Goal: Task Accomplishment & Management: Manage account settings

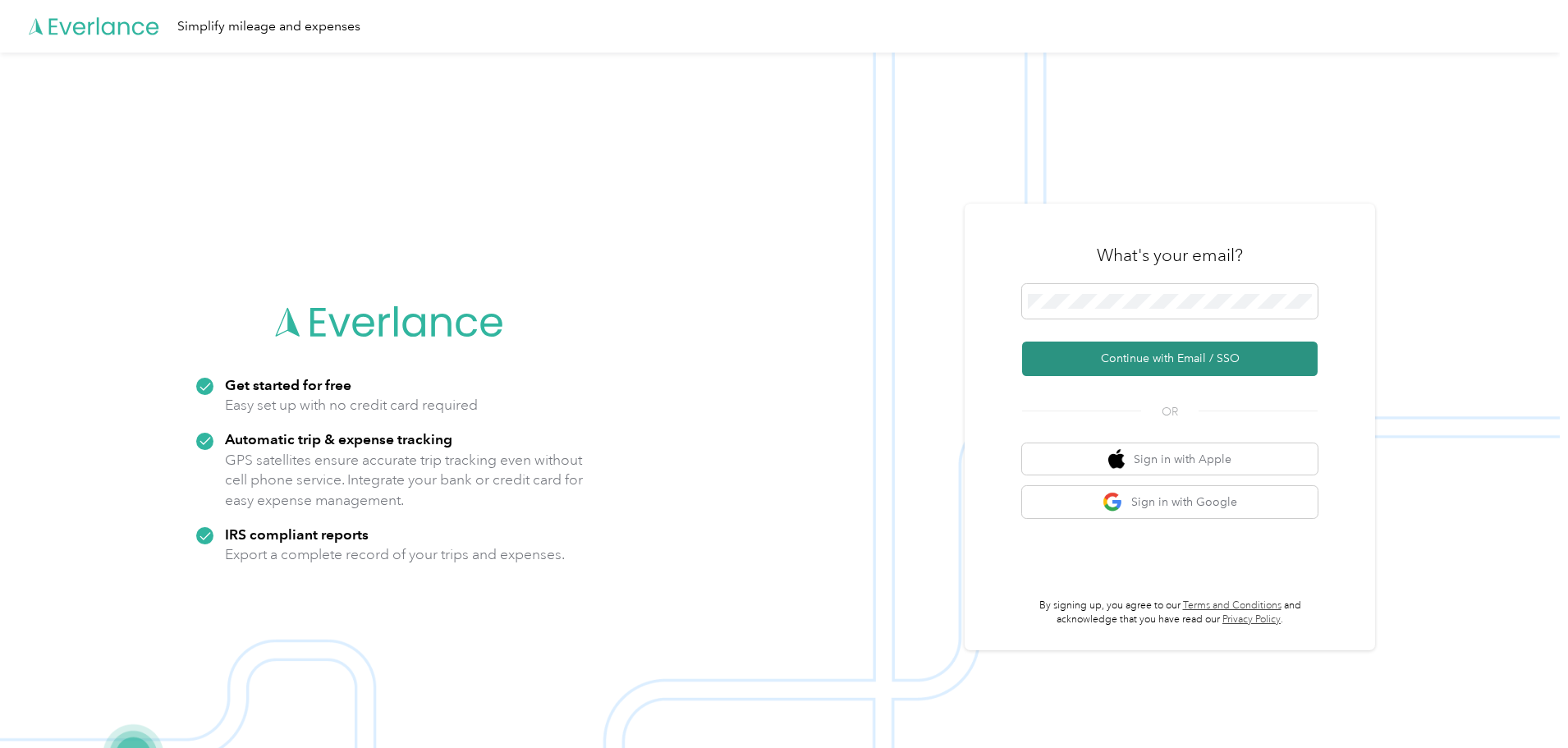
click at [1208, 350] on button "Continue with Email / SSO" at bounding box center [1170, 359] width 295 height 35
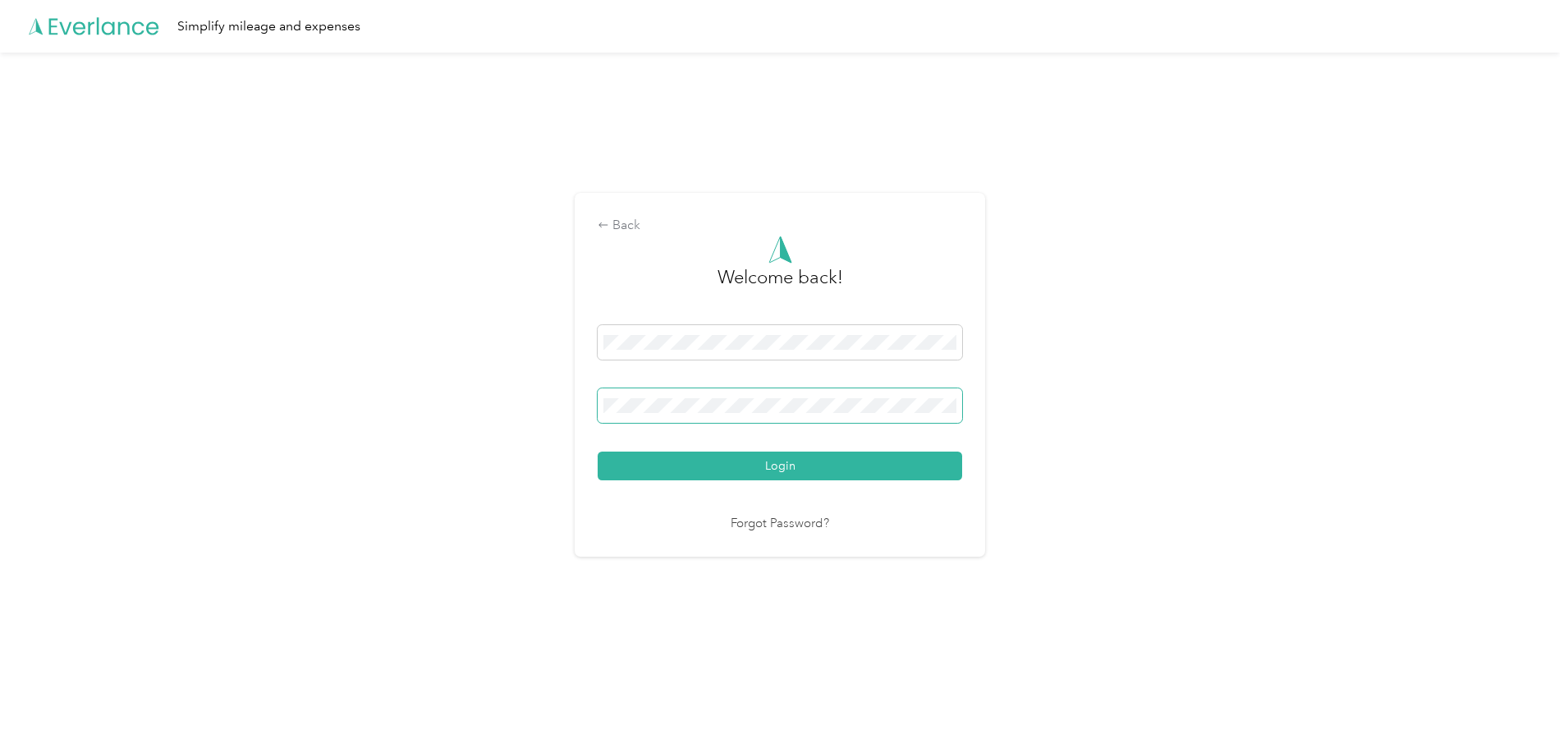
click at [709, 413] on span at bounding box center [780, 406] width 365 height 35
click at [598, 452] on button "Login" at bounding box center [780, 466] width 365 height 29
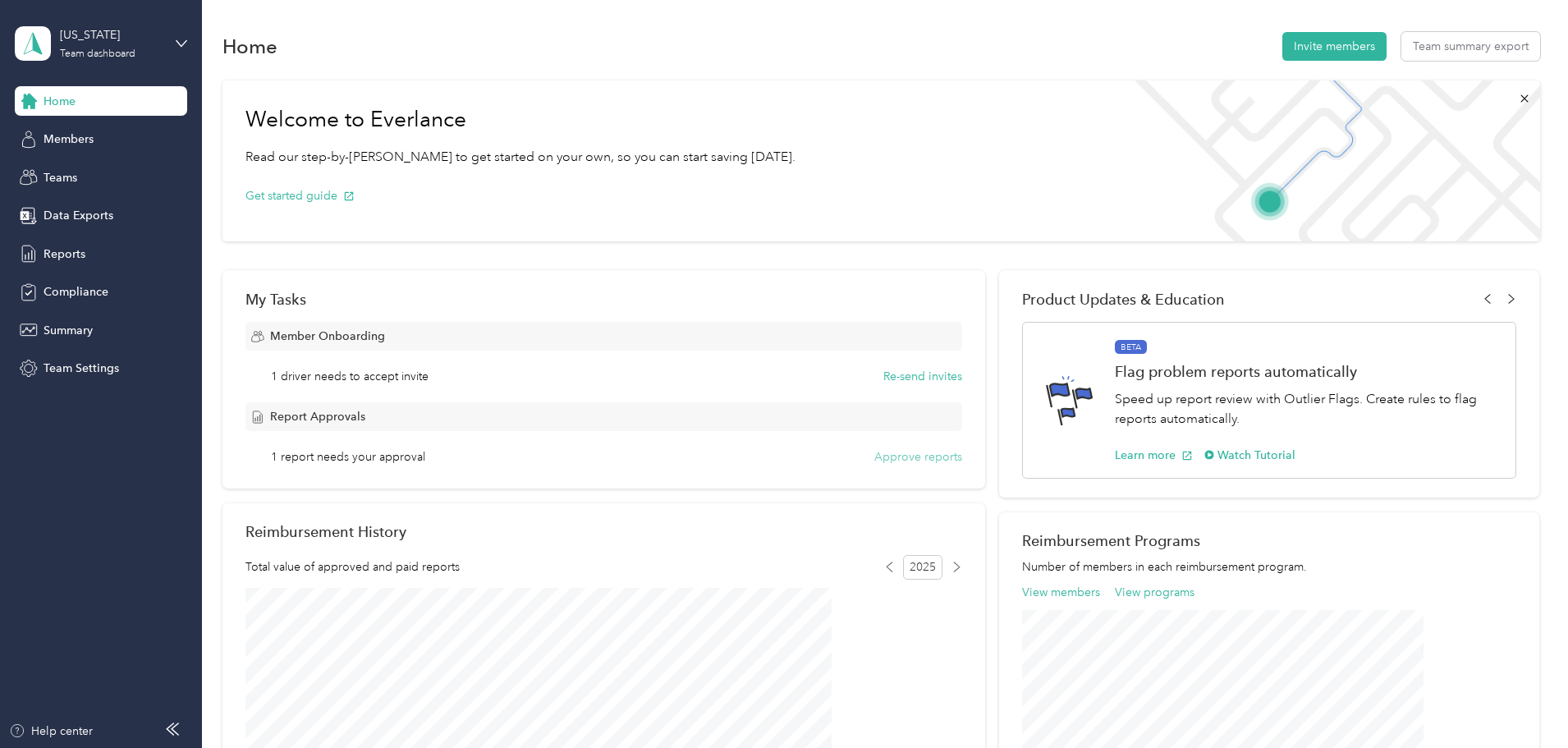
click at [897, 460] on button "Approve reports" at bounding box center [918, 457] width 88 height 17
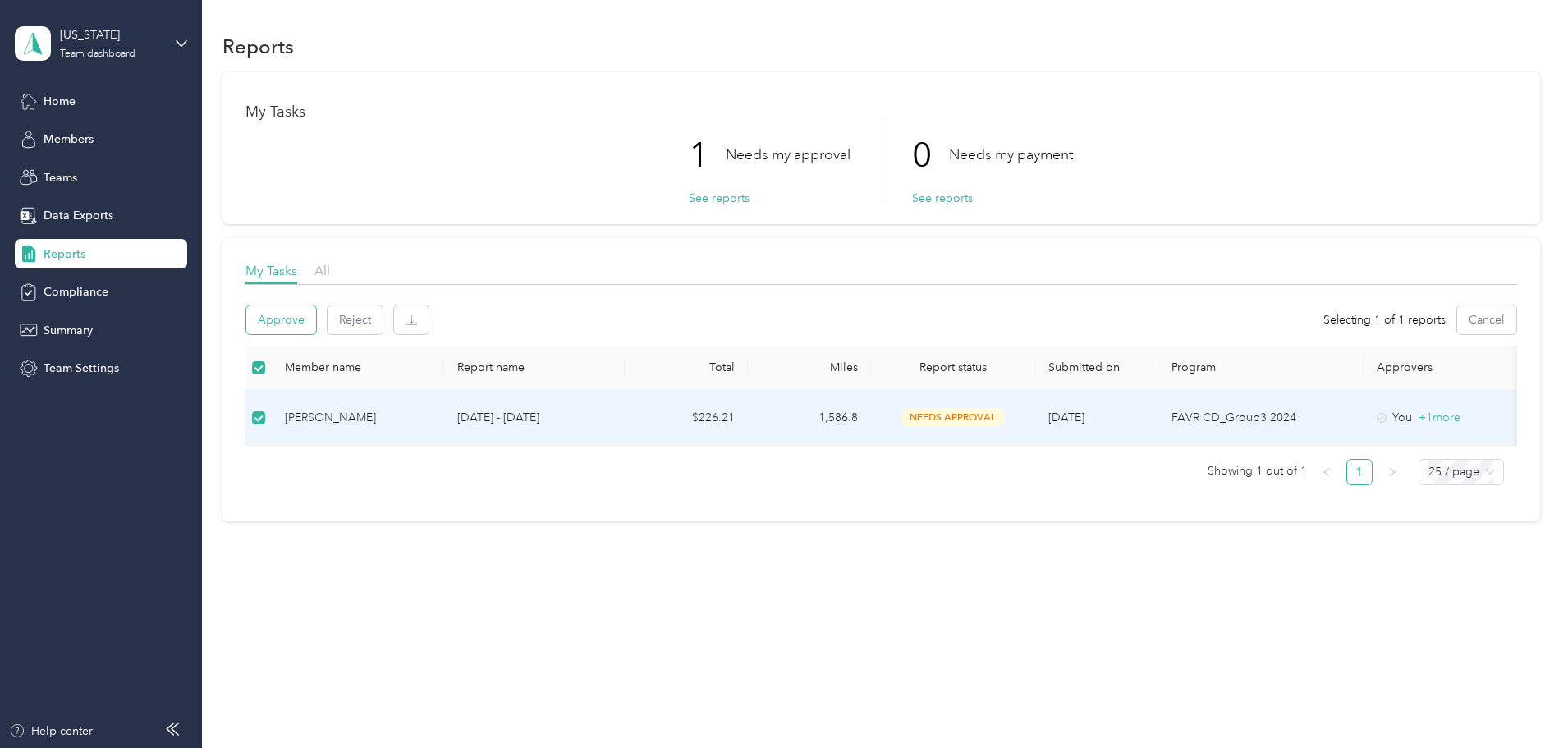
click at [316, 323] on button "Approve" at bounding box center [281, 319] width 70 height 29
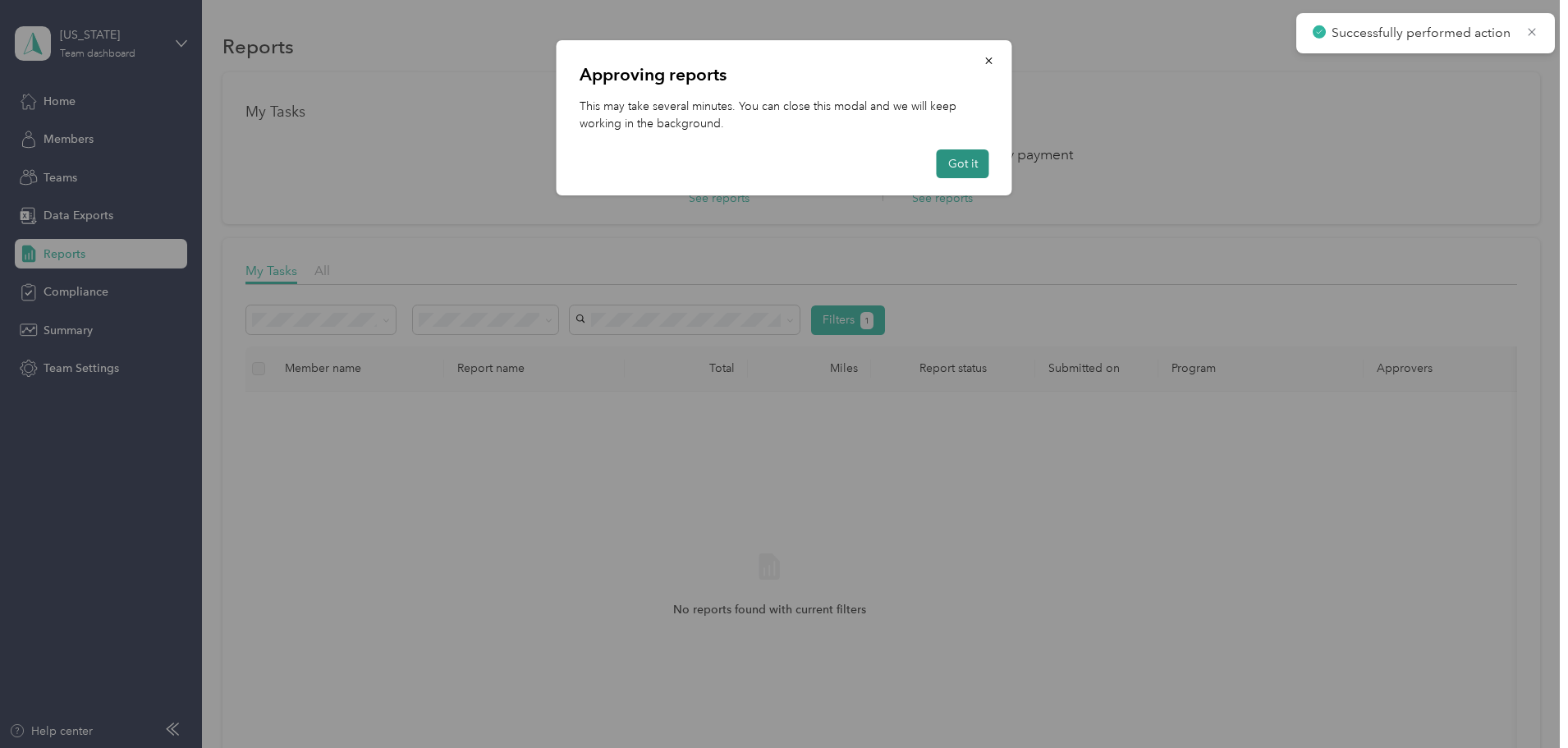
click at [972, 162] on button "Got it" at bounding box center [963, 163] width 53 height 29
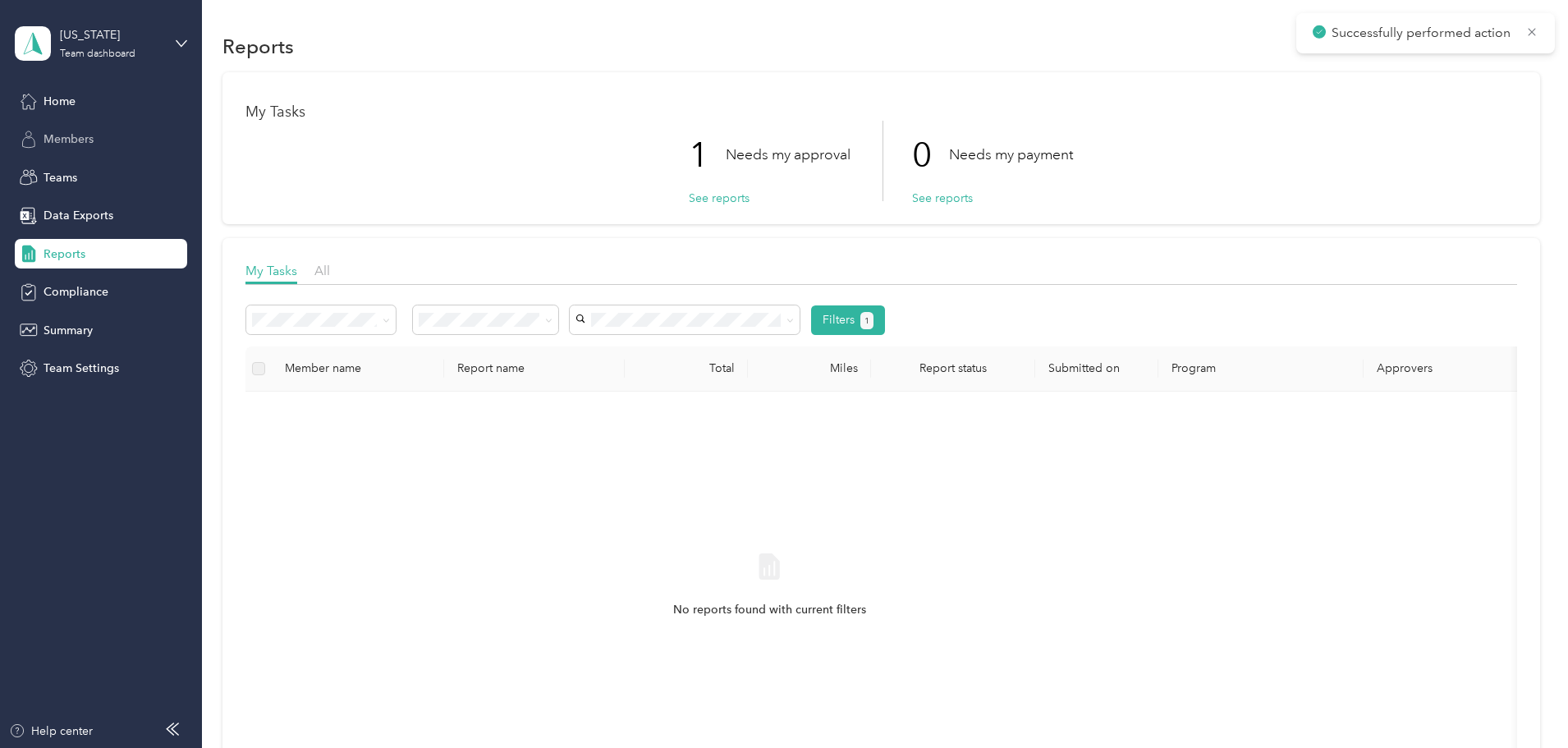
click at [69, 139] on span "Members" at bounding box center [68, 139] width 50 height 17
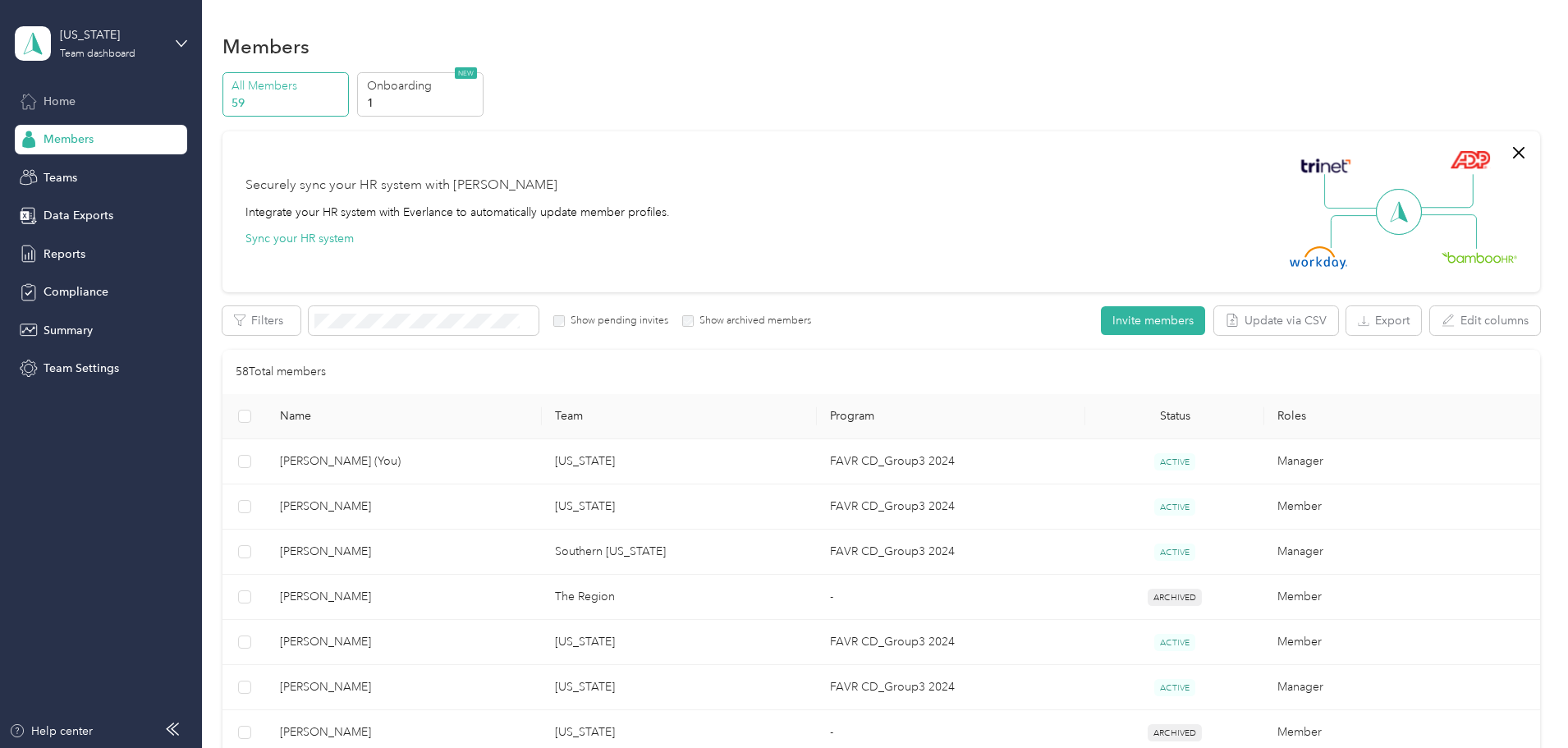
click at [64, 108] on span "Home" at bounding box center [59, 101] width 32 height 17
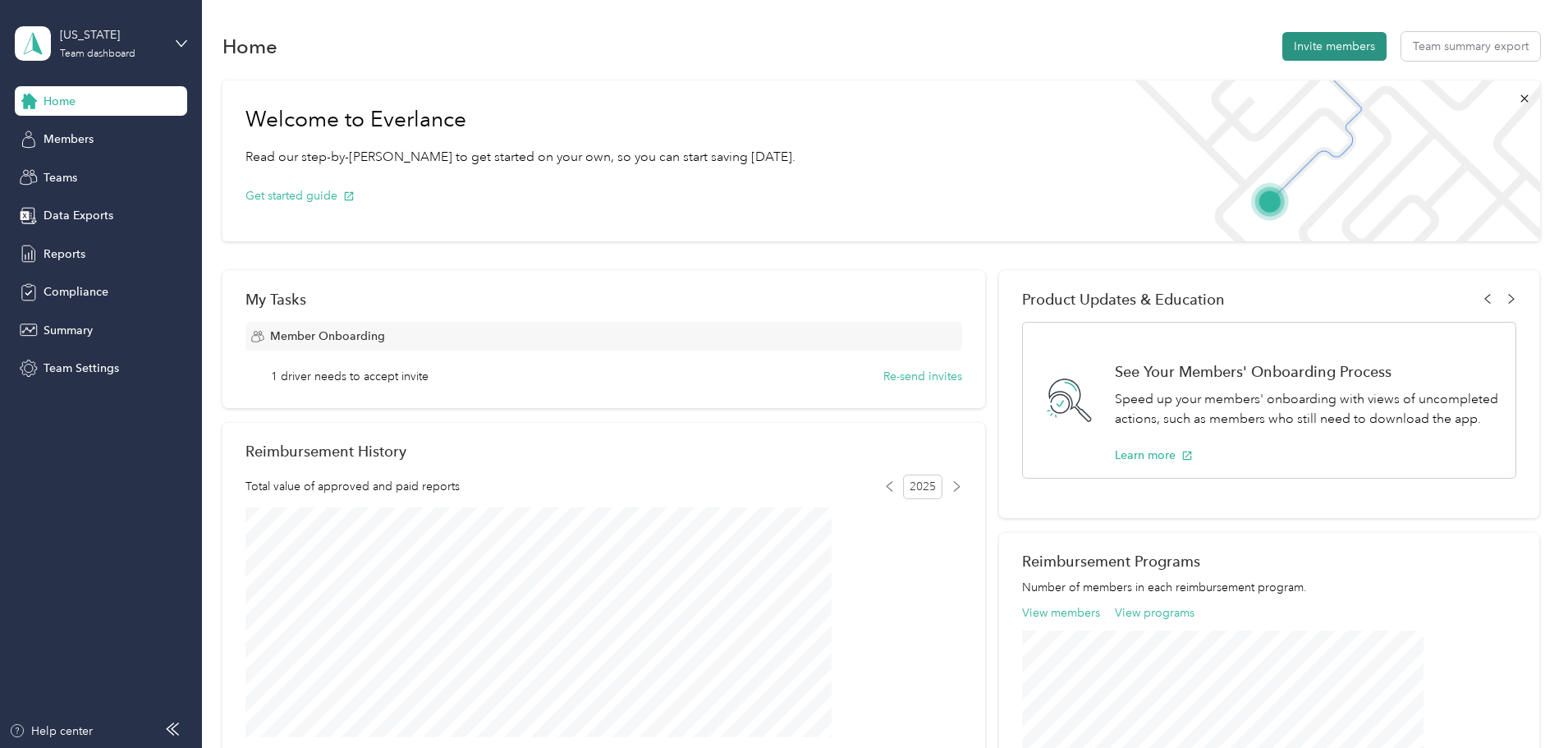
click at [1283, 51] on button "Invite members" at bounding box center [1335, 46] width 104 height 29
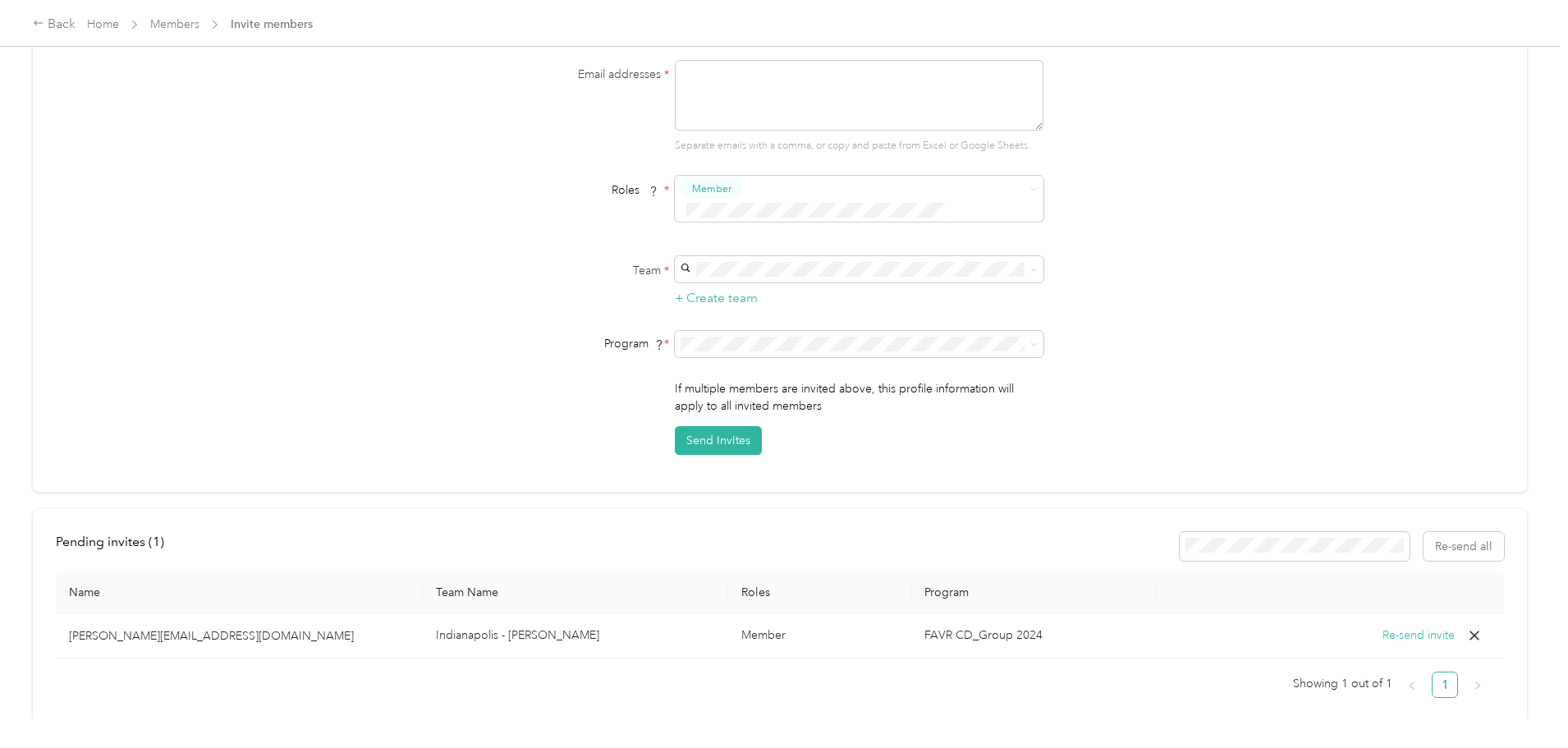
scroll to position [190, 0]
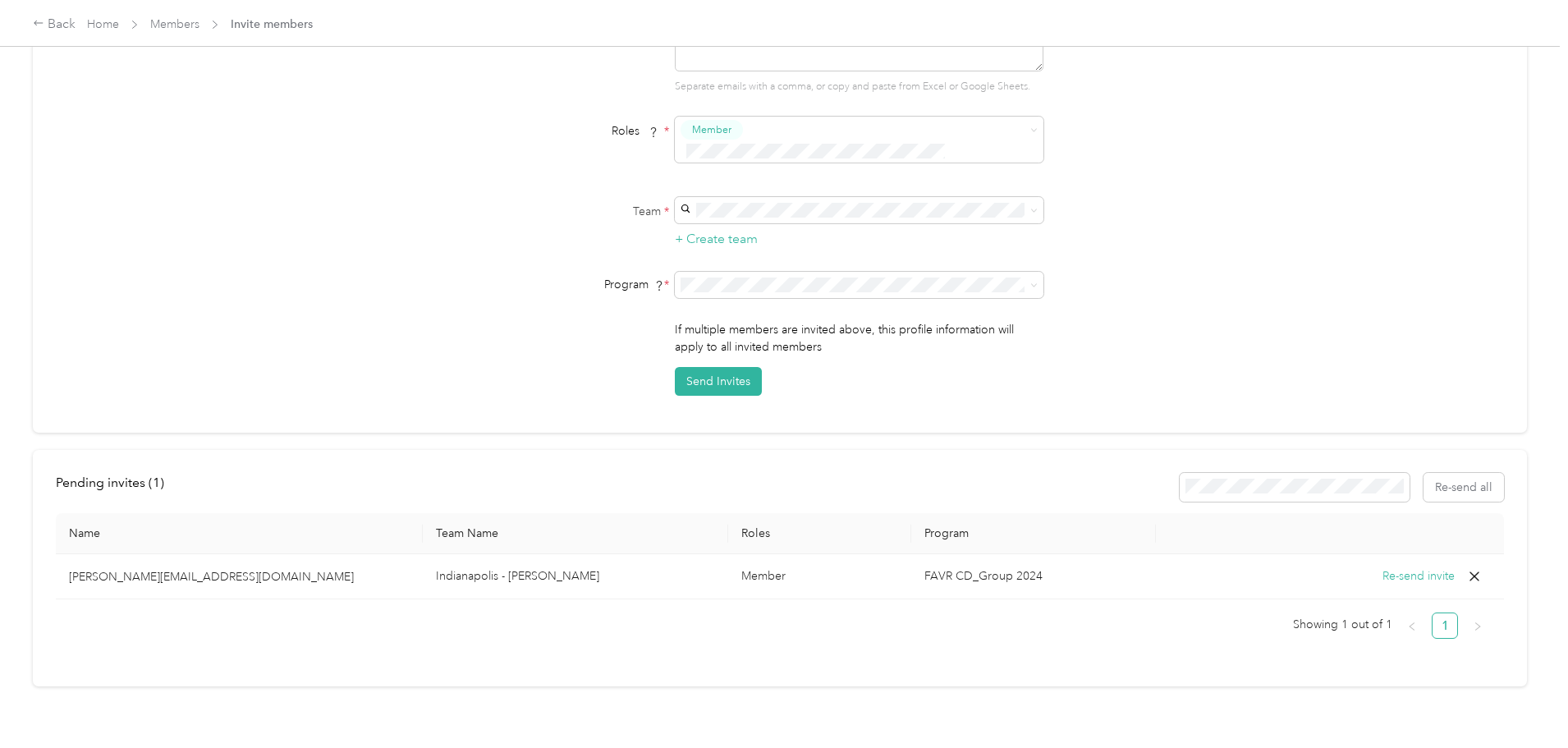
click at [1467, 568] on icon at bounding box center [1475, 576] width 16 height 16
